Goal: Task Accomplishment & Management: Complete application form

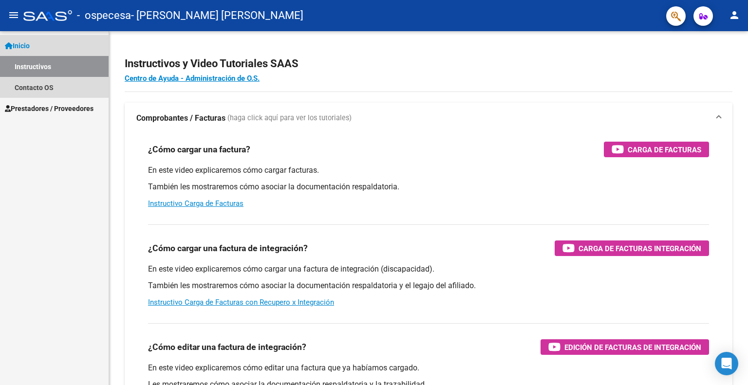
click at [57, 68] on link "Instructivos" at bounding box center [54, 66] width 109 height 21
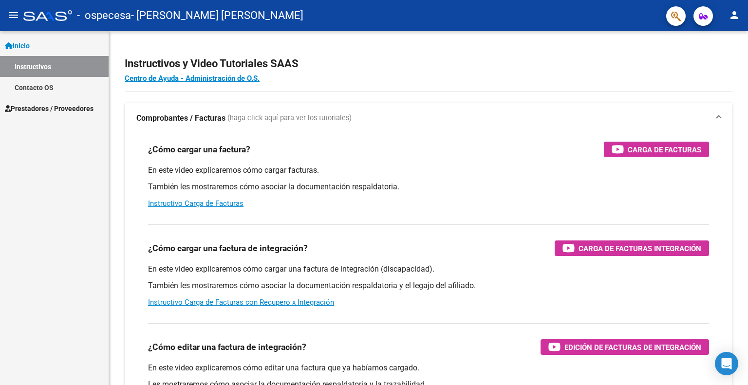
click at [49, 107] on span "Prestadores / Proveedores" at bounding box center [49, 108] width 89 height 11
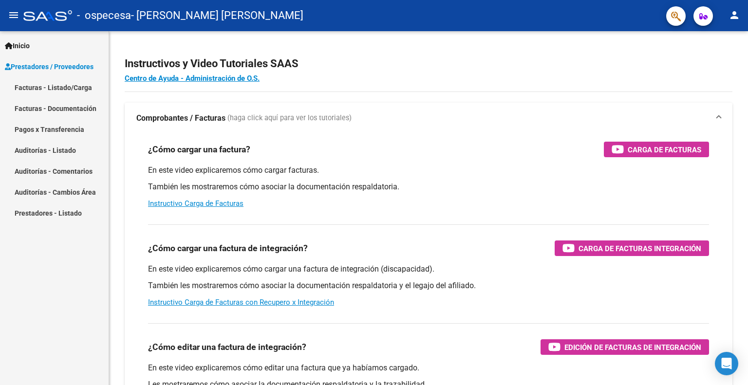
click at [50, 95] on link "Facturas - Listado/Carga" at bounding box center [54, 87] width 109 height 21
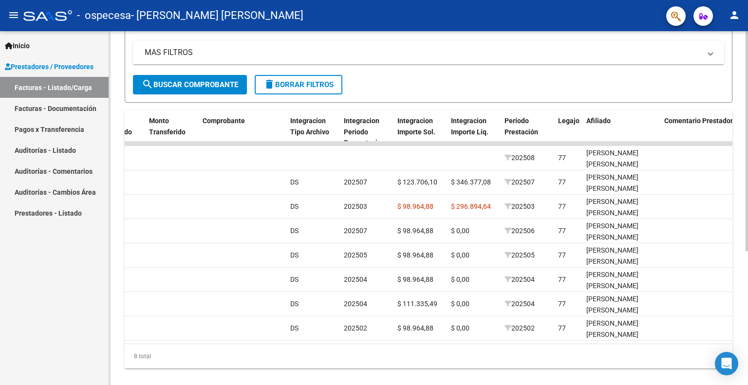
scroll to position [0, 891]
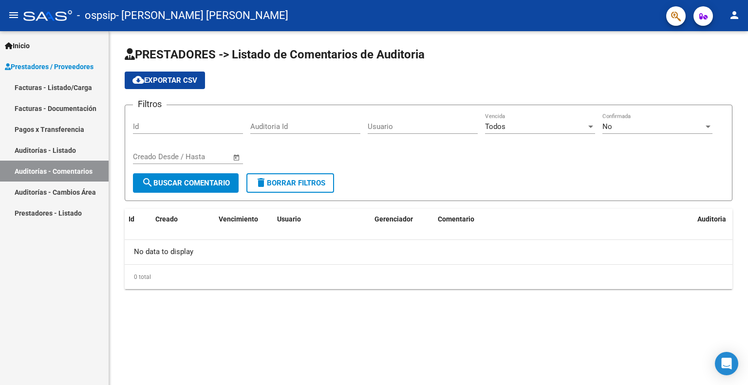
click at [76, 92] on link "Facturas - Listado/Carga" at bounding box center [54, 87] width 109 height 21
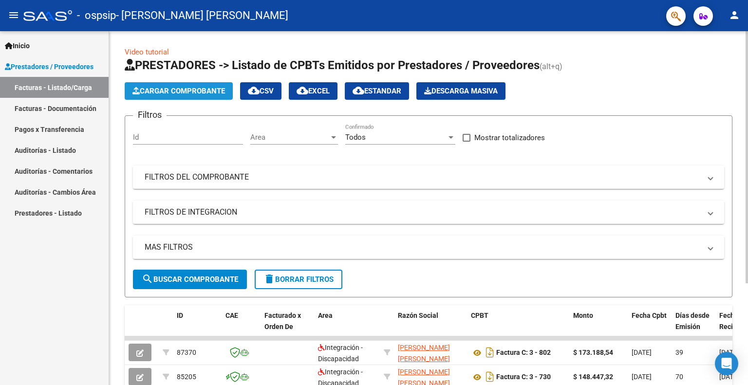
click at [165, 97] on button "Cargar Comprobante" at bounding box center [179, 91] width 108 height 18
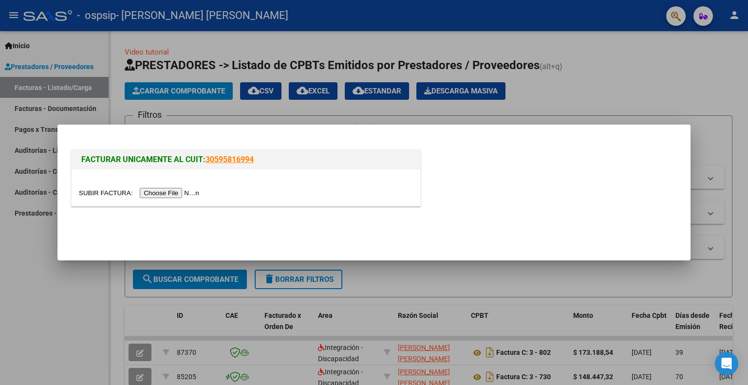
click at [178, 193] on input "file" at bounding box center [140, 193] width 123 height 10
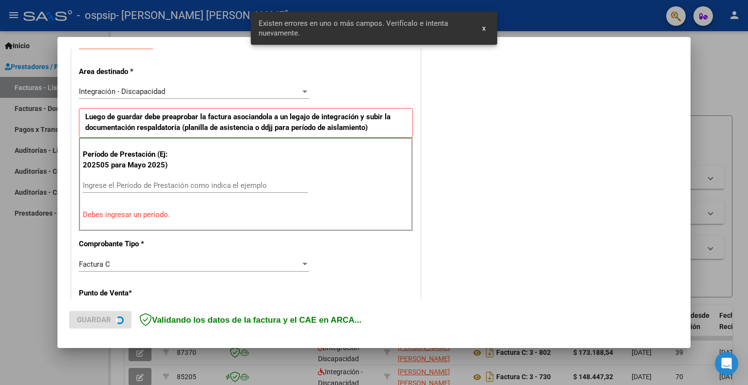
scroll to position [195, 0]
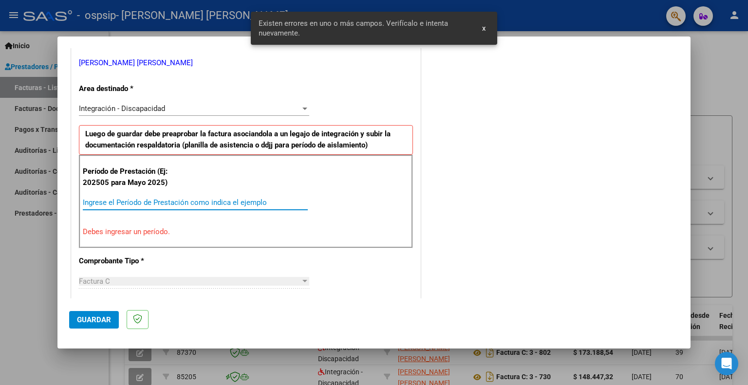
click at [253, 198] on input "Ingrese el Período de Prestación como indica el ejemplo" at bounding box center [195, 202] width 225 height 9
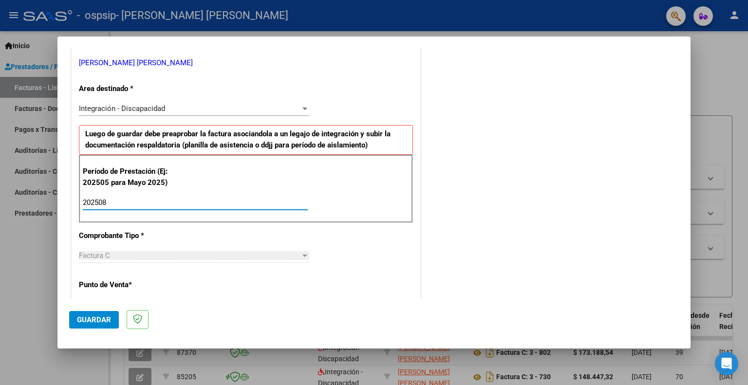
type input "202508"
click at [88, 312] on button "Guardar" at bounding box center [94, 320] width 50 height 18
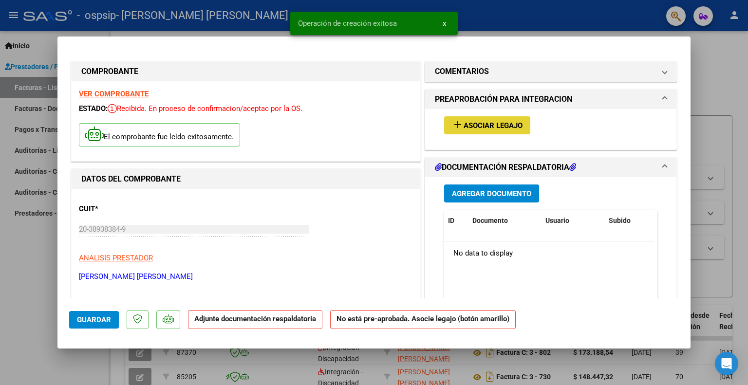
click at [495, 130] on span "Asociar Legajo" at bounding box center [493, 125] width 59 height 9
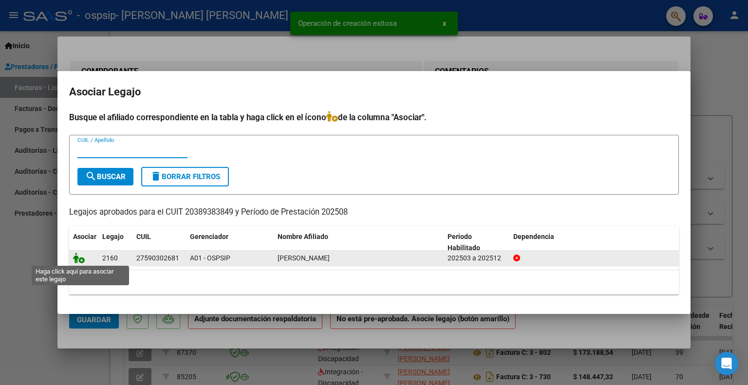
click at [82, 260] on icon at bounding box center [79, 258] width 12 height 11
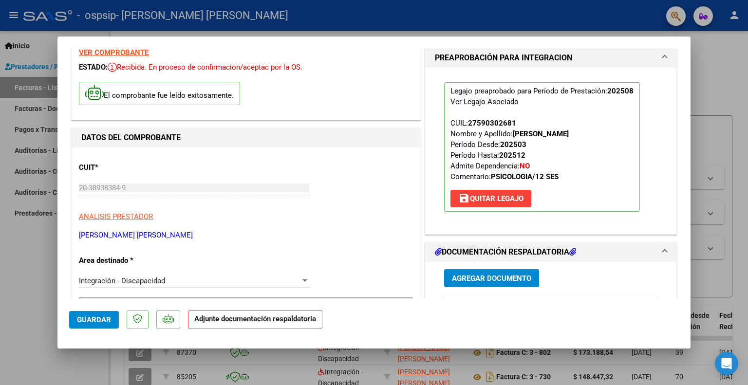
scroll to position [97, 0]
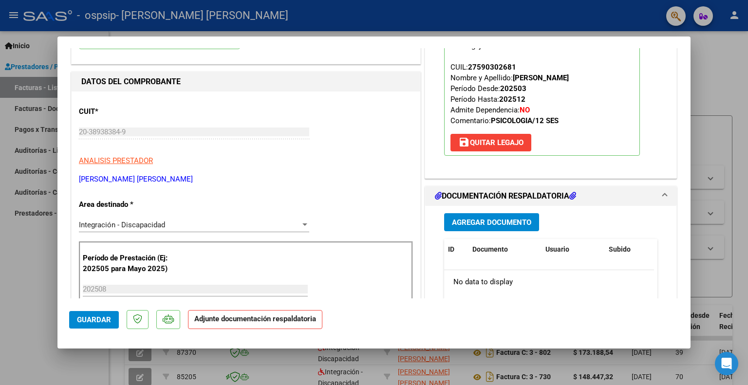
click at [502, 220] on span "Agregar Documento" at bounding box center [491, 222] width 79 height 9
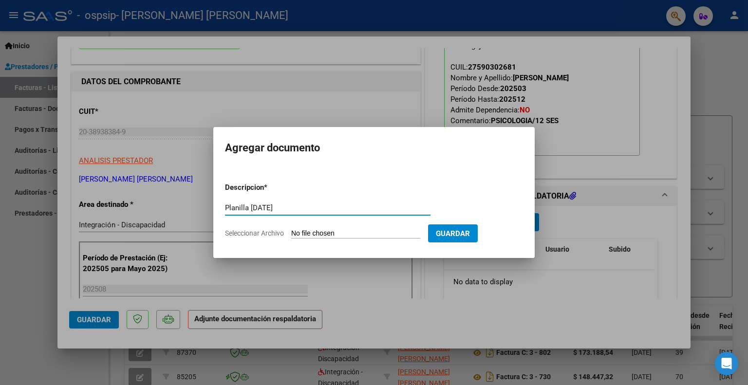
type input "Planilla [DATE]"
click at [393, 232] on input "Seleccionar Archivo" at bounding box center [355, 233] width 129 height 9
type input "C:\fakepath\[PERSON_NAME] 0825.pdf"
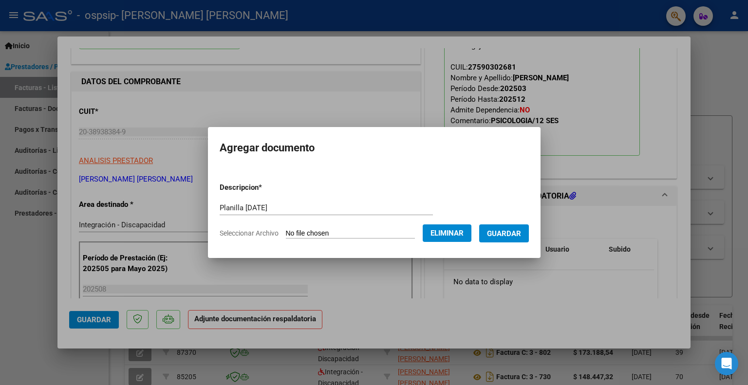
click at [507, 237] on span "Guardar" at bounding box center [504, 233] width 34 height 9
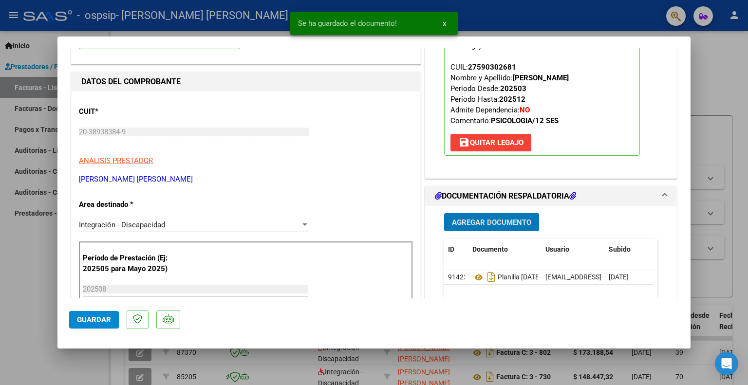
click at [85, 316] on span "Guardar" at bounding box center [94, 320] width 34 height 9
type input "$ 0,00"
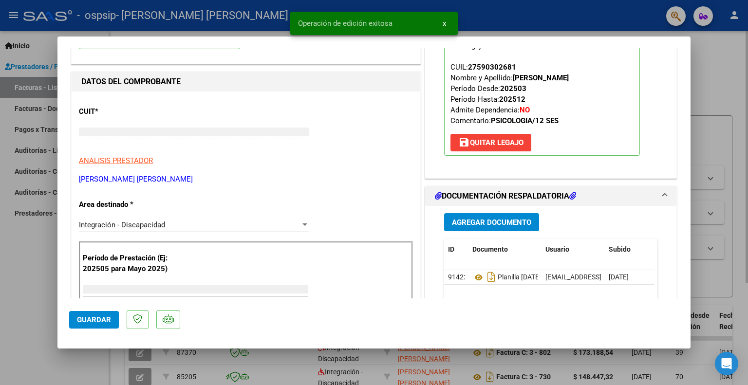
scroll to position [0, 0]
